Goal: Task Accomplishment & Management: Use online tool/utility

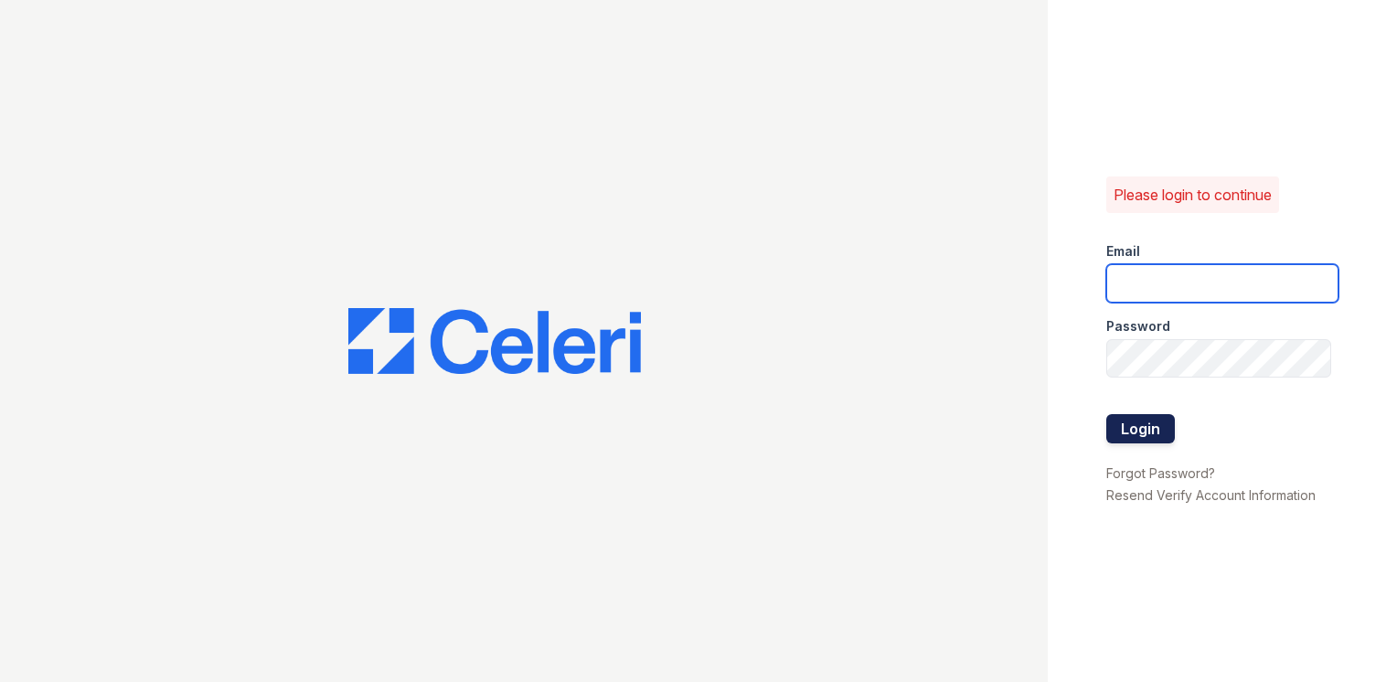
type input "[EMAIL_ADDRESS][DOMAIN_NAME]"
click at [1121, 430] on button "Login" at bounding box center [1140, 428] width 69 height 29
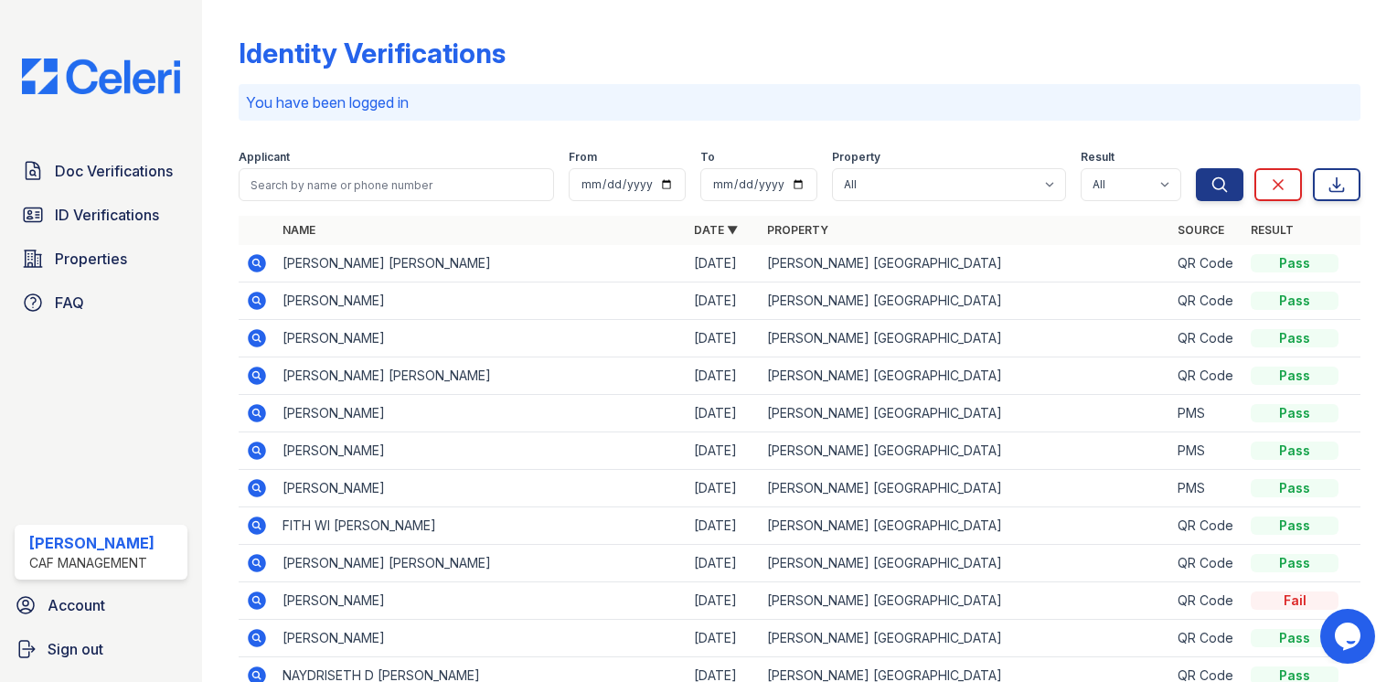
drag, startPoint x: 68, startPoint y: 265, endPoint x: 120, endPoint y: 240, distance: 58.1
click at [68, 265] on span "Properties" at bounding box center [91, 259] width 72 height 22
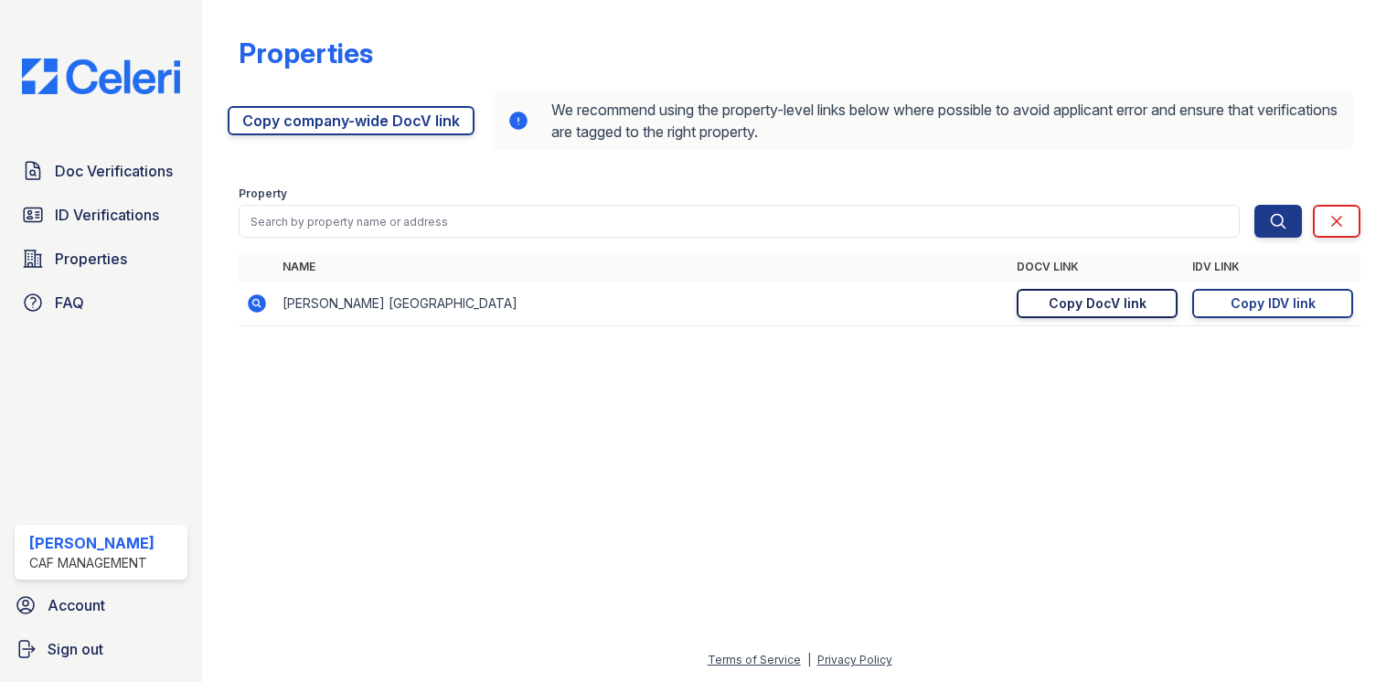
click at [1145, 306] on link "Copy DocV link Copy link" at bounding box center [1097, 303] width 161 height 29
drag, startPoint x: 1302, startPoint y: 314, endPoint x: 1288, endPoint y: 308, distance: 15.6
click at [1302, 314] on link "Copy IDV link Copy link" at bounding box center [1272, 303] width 161 height 29
